Goal: Transaction & Acquisition: Purchase product/service

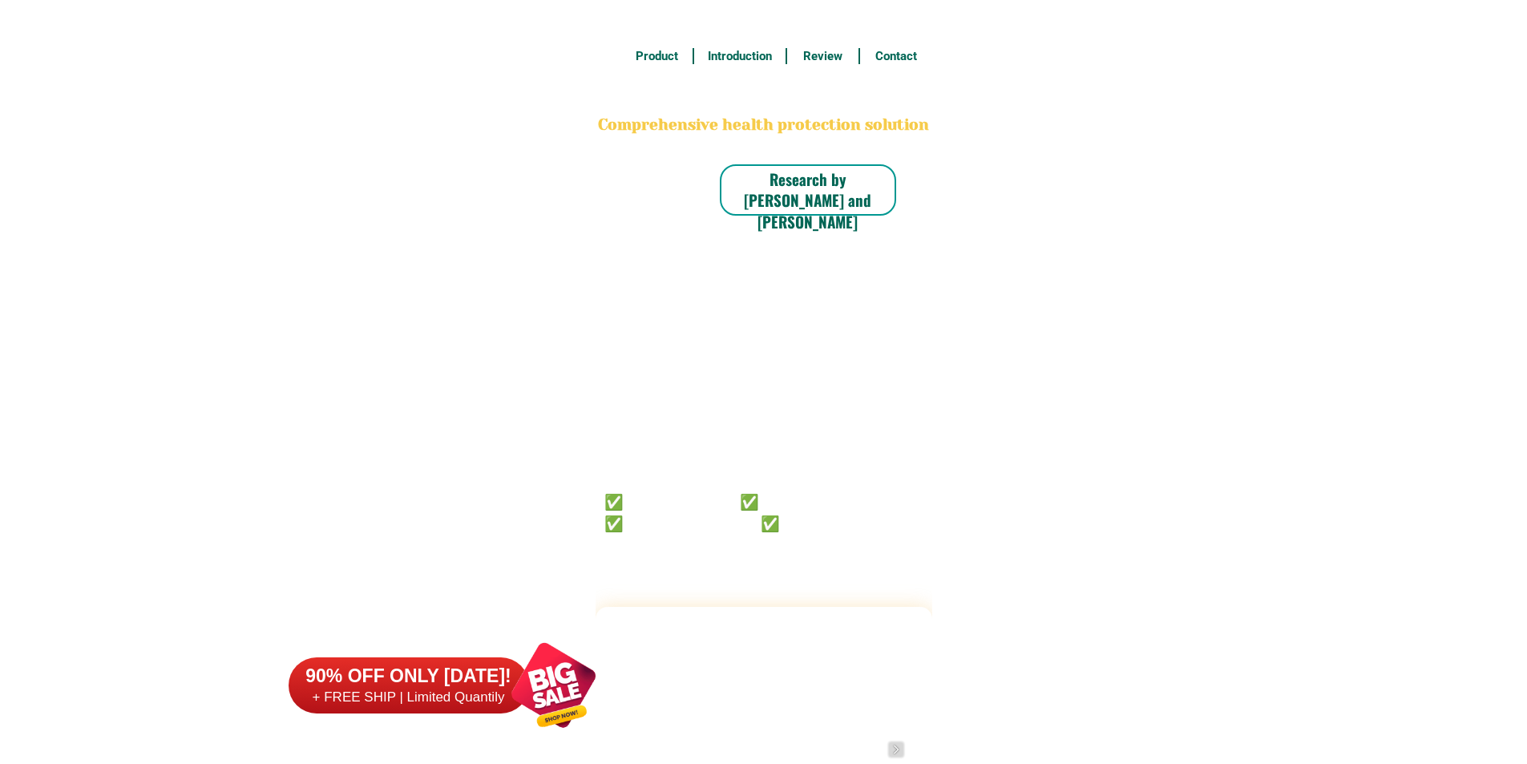
scroll to position [12458, 0]
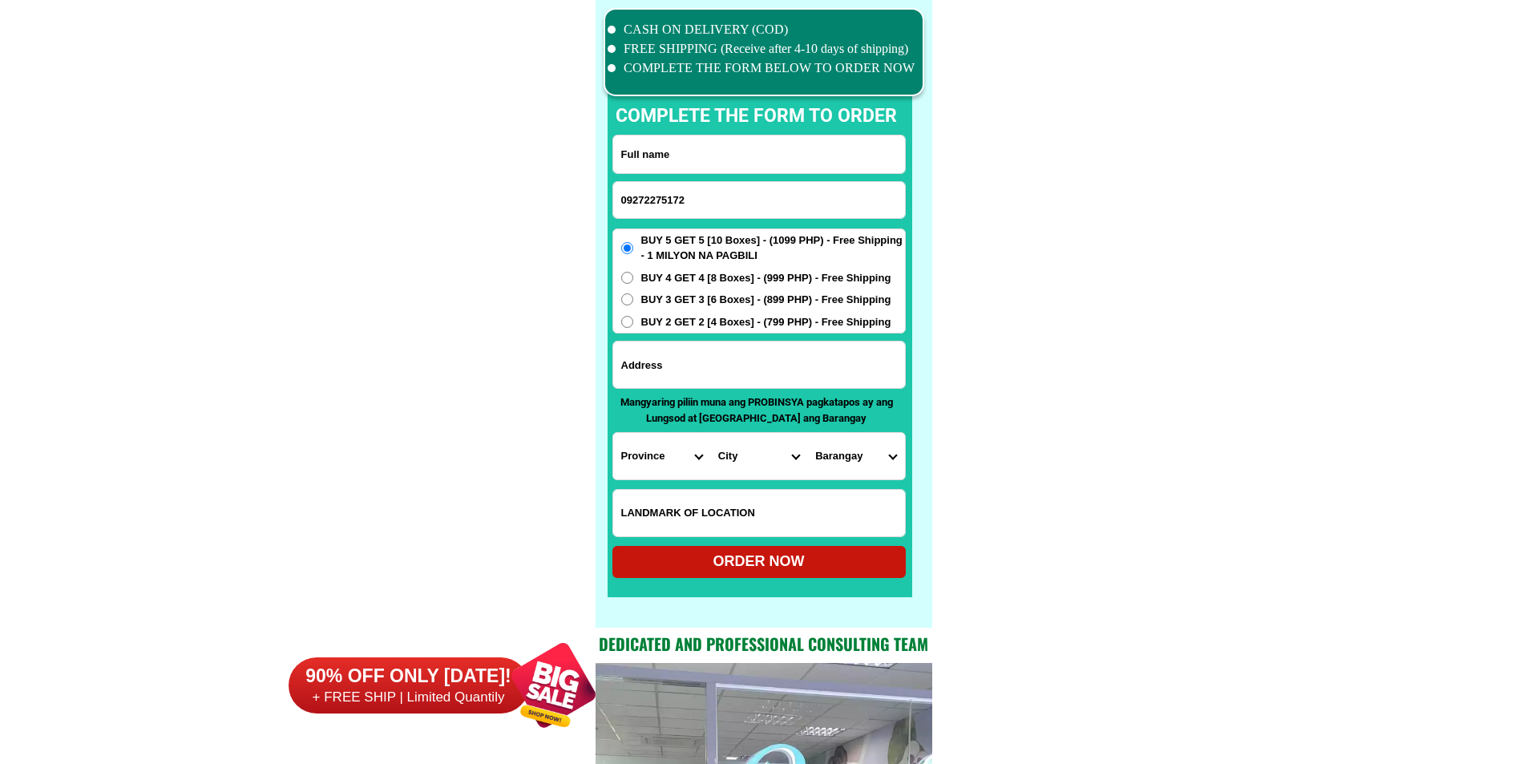
type input "09272275172"
click at [752, 162] on input "Input full_name" at bounding box center [759, 154] width 292 height 38
paste input "[PERSON_NAME]"
type input "[PERSON_NAME]"
click at [743, 357] on input "Input address" at bounding box center [759, 364] width 292 height 46
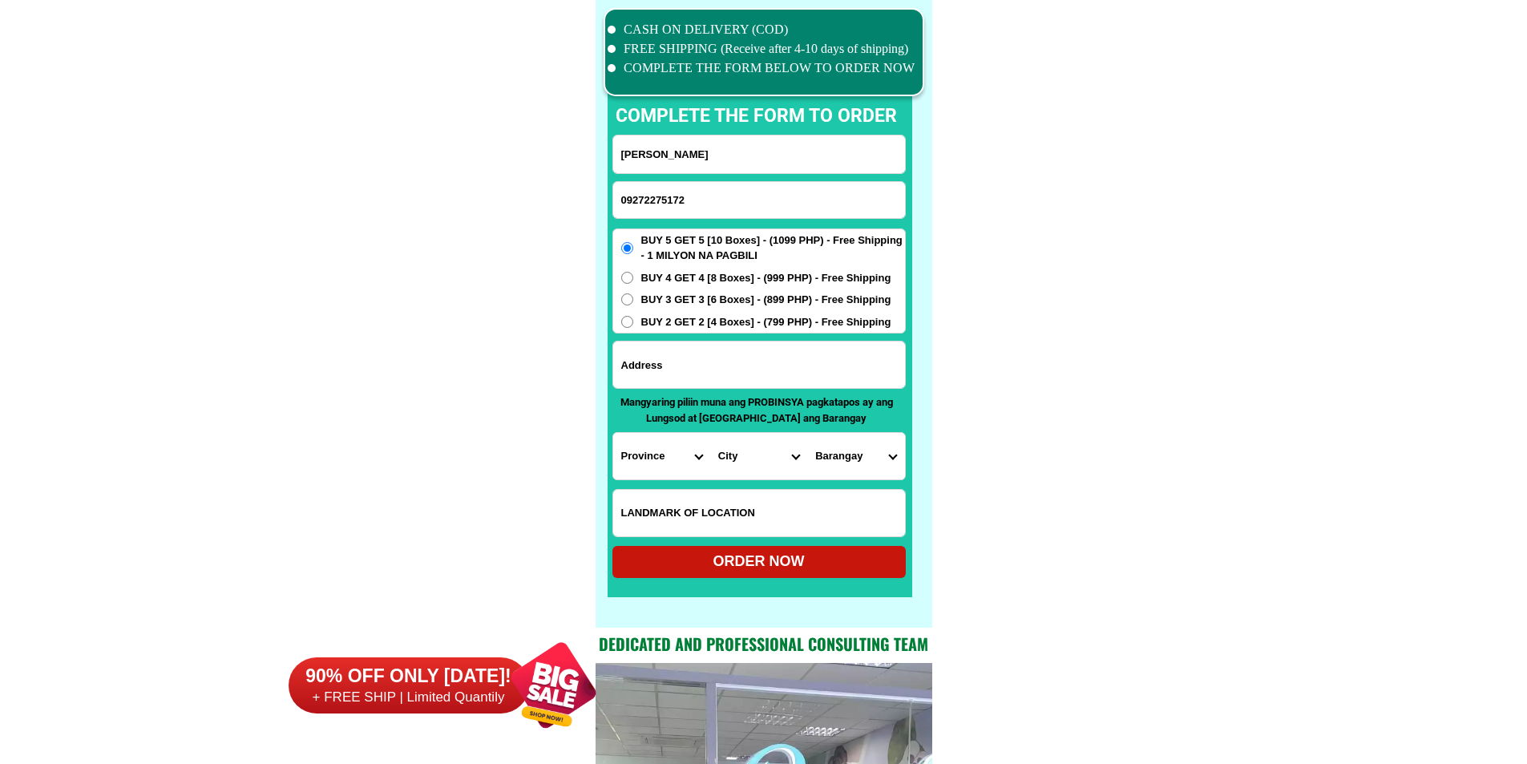
paste input "[PERSON_NAME] St. [GEOGRAPHIC_DATA], [GEOGRAPHIC_DATA], [GEOGRAPHIC_DATA].. Bef…"
type input "[PERSON_NAME] St. [GEOGRAPHIC_DATA], [GEOGRAPHIC_DATA], [GEOGRAPHIC_DATA].. Bef…"
click at [735, 325] on span "BUY 2 GET 2 [4 Boxes] - (799 PHP) - Free Shipping" at bounding box center [766, 322] width 250 height 16
click at [633, 325] on input "BUY 2 GET 2 [4 Boxes] - (799 PHP) - Free Shipping" at bounding box center [627, 322] width 12 height 12
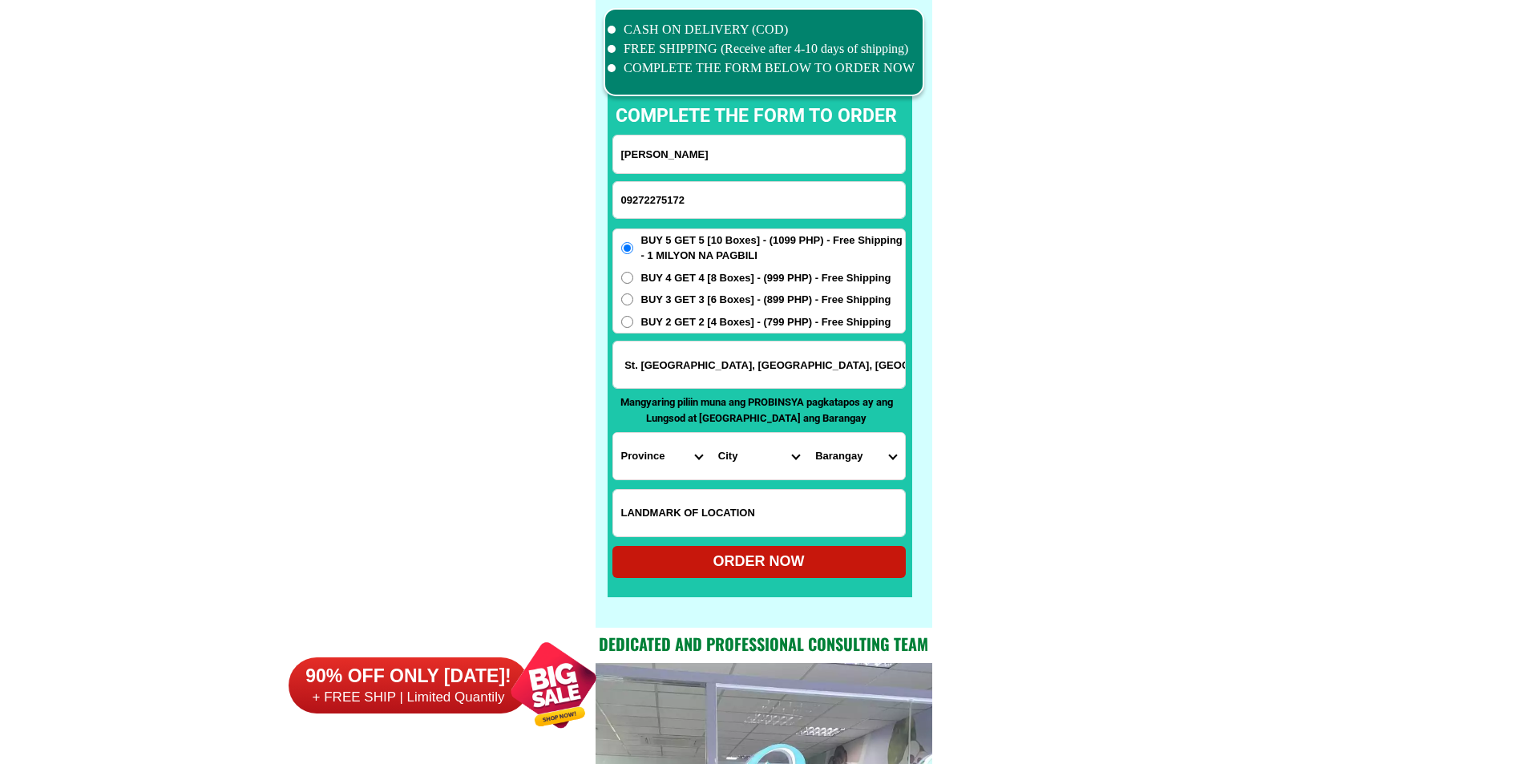
radio input "true"
click at [618, 441] on select "Province [GEOGRAPHIC_DATA] [GEOGRAPHIC_DATA][PERSON_NAME][GEOGRAPHIC_DATA][GEOG…" at bounding box center [661, 456] width 97 height 46
click at [663, 462] on select "Province [GEOGRAPHIC_DATA] [GEOGRAPHIC_DATA][PERSON_NAME][GEOGRAPHIC_DATA][GEOG…" at bounding box center [661, 456] width 97 height 46
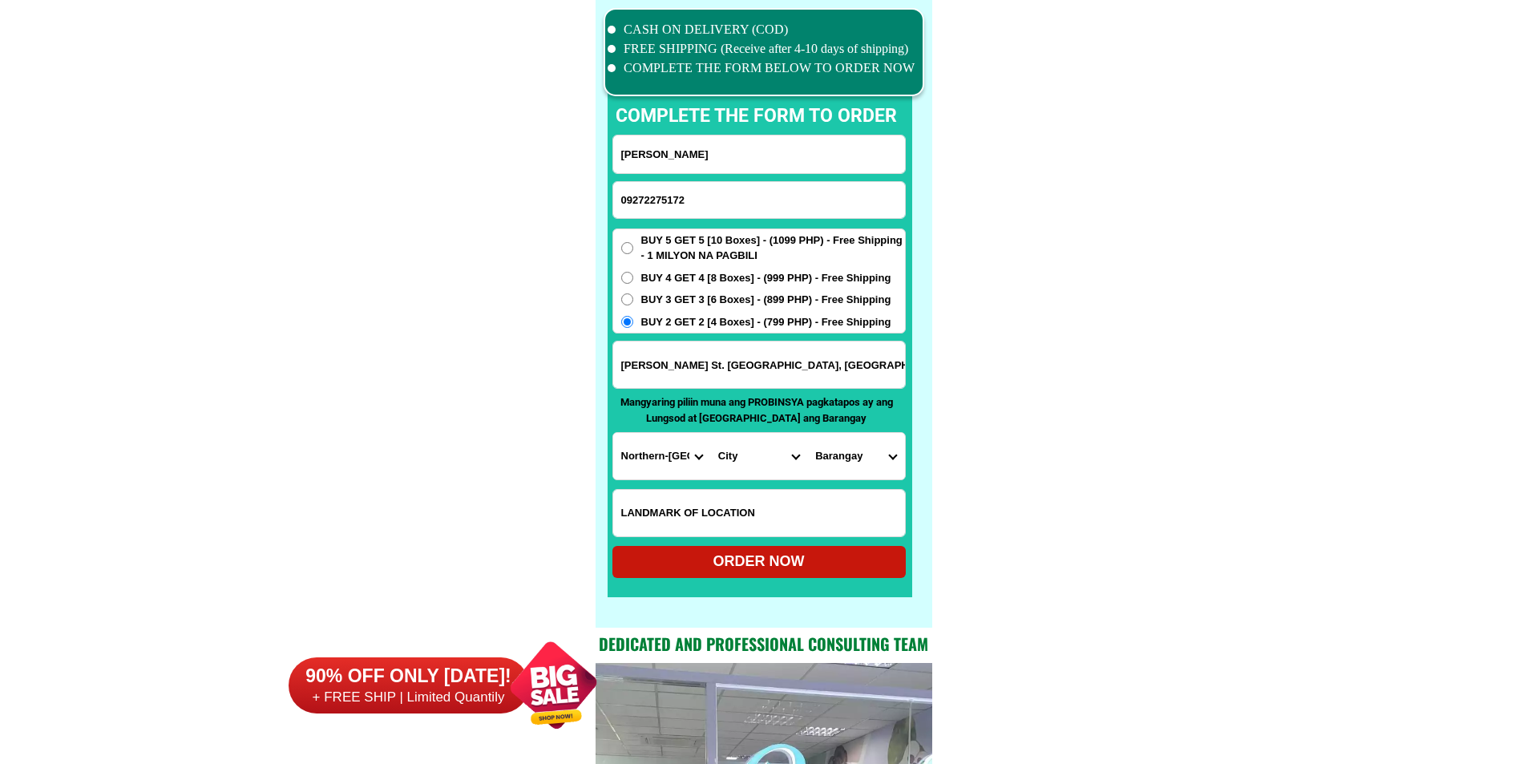
click at [663, 462] on select "Province [GEOGRAPHIC_DATA] [GEOGRAPHIC_DATA][PERSON_NAME][GEOGRAPHIC_DATA][GEOG…" at bounding box center [661, 456] width 97 height 46
select select "63_108"
click at [728, 445] on select "City Agoncillo Alitagtag Allacapan [GEOGRAPHIC_DATA] [GEOGRAPHIC_DATA]-balete […" at bounding box center [758, 456] width 97 height 46
select select "63_1084363"
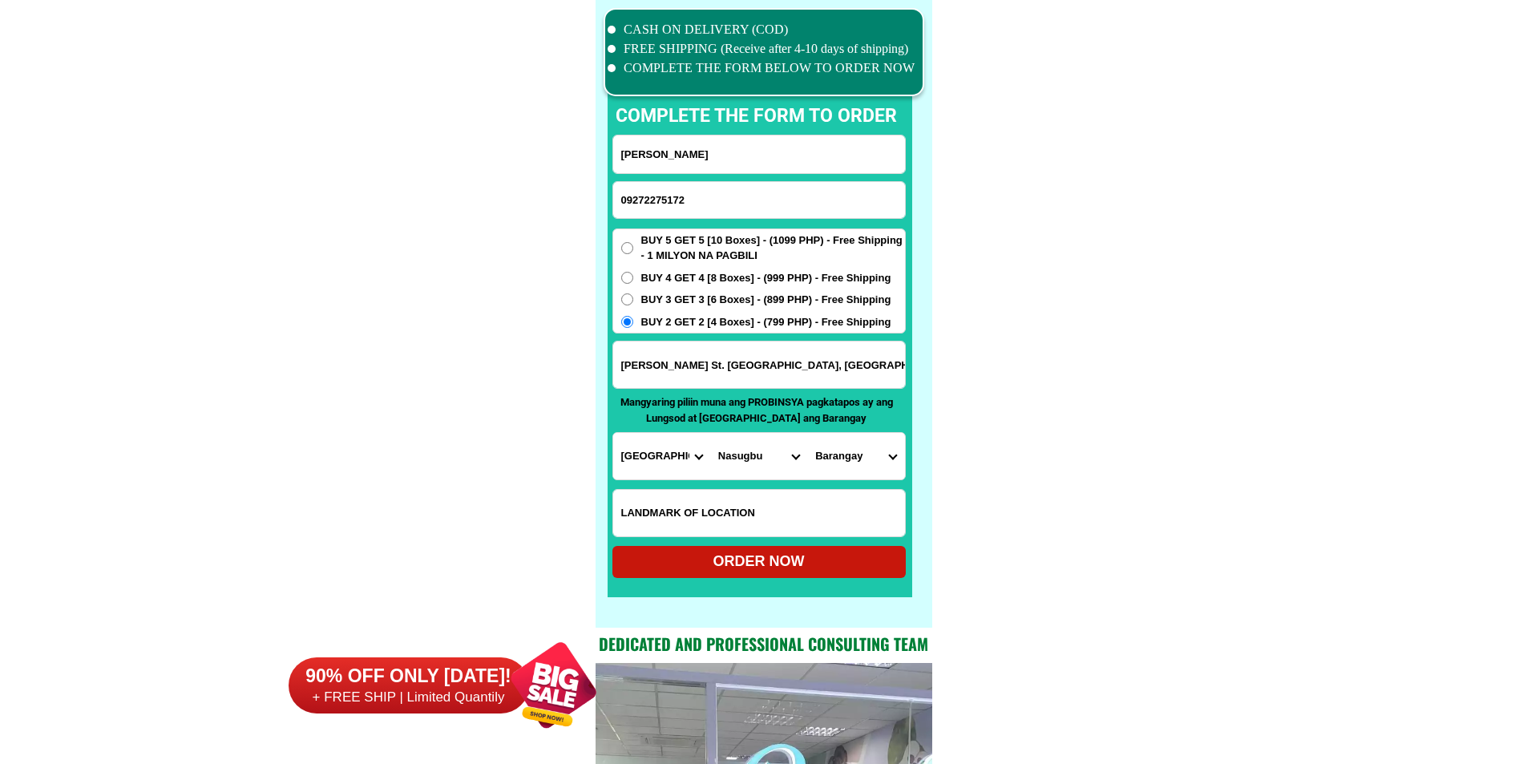
click at [819, 452] on select "Barangay Aga [PERSON_NAME] Banilad Barangay 1 (pob.) Barangay 10 (pob.) Baranga…" at bounding box center [855, 456] width 97 height 46
click at [833, 446] on select "Barangay Aga [PERSON_NAME] Banilad Barangay 1 (pob.) Barangay 10 (pob.) Baranga…" at bounding box center [855, 456] width 97 height 46
click at [836, 452] on select "Barangay Aga [PERSON_NAME] Banilad Barangay 1 (pob.) Barangay 10 (pob.) Baranga…" at bounding box center [855, 456] width 97 height 46
select select "63_10843639129"
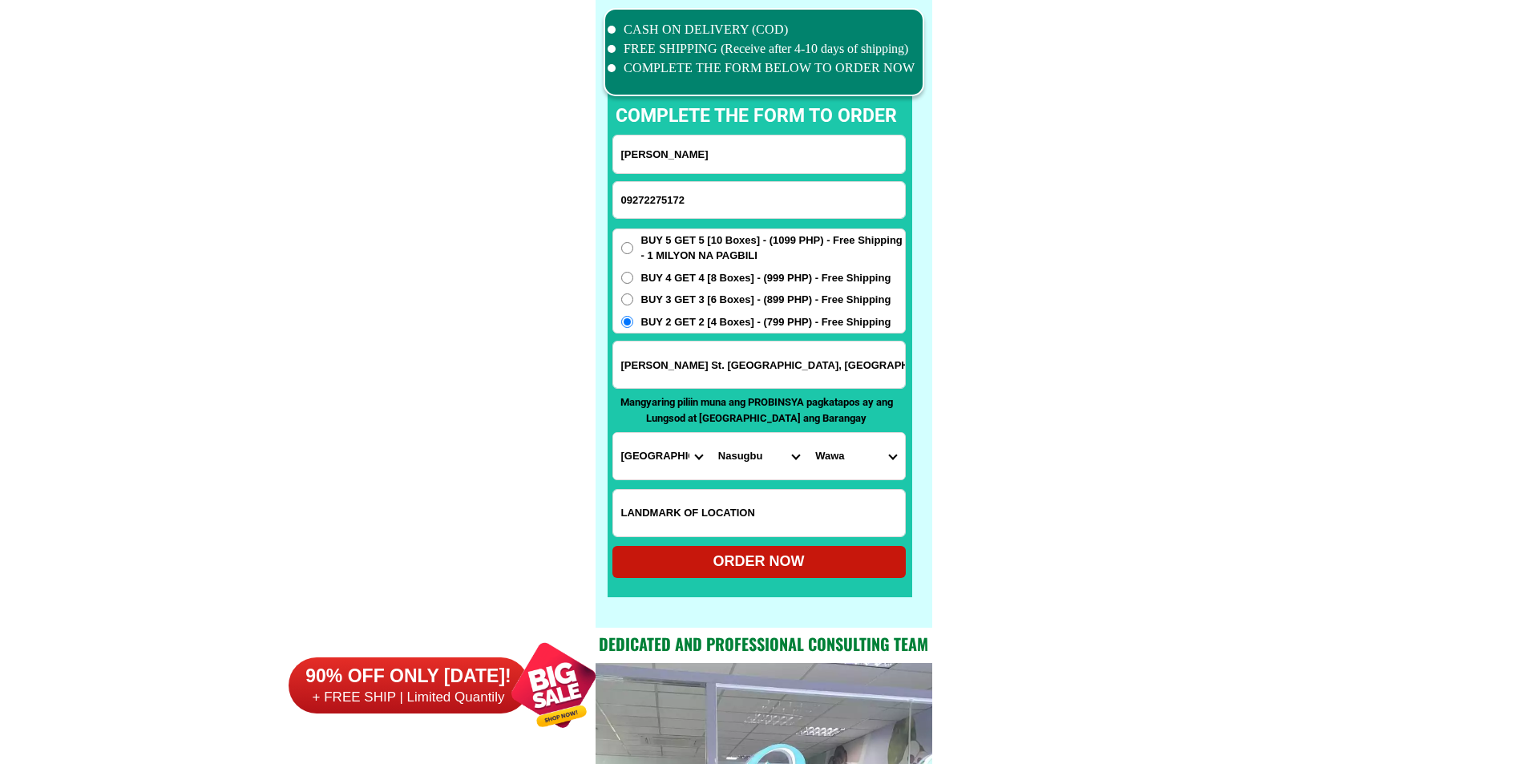
click at [831, 564] on div "ORDER NOW" at bounding box center [758, 562] width 293 height 22
radio input "true"
